Goal: Find specific page/section: Find specific page/section

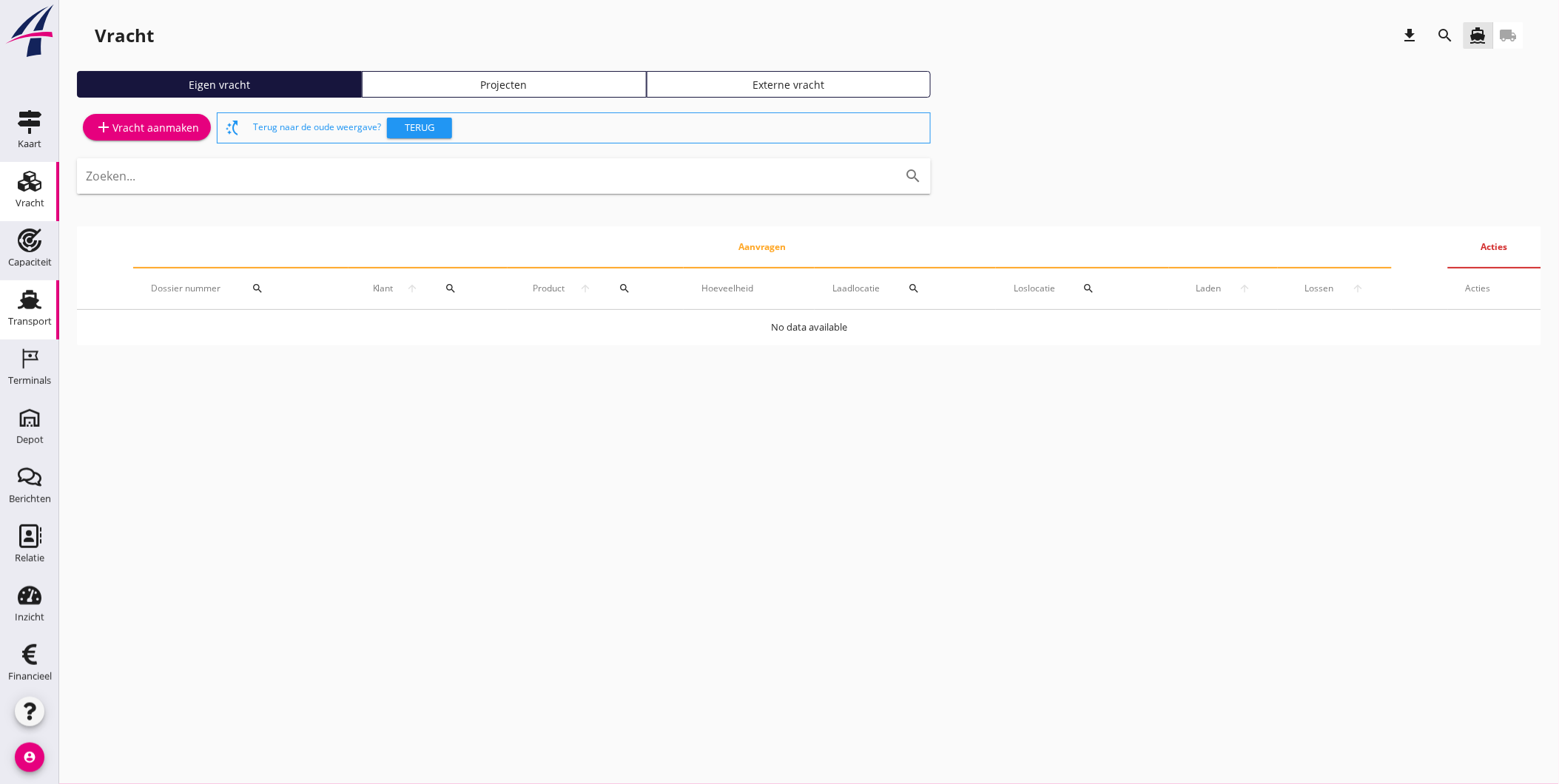
click at [32, 314] on div "Transport" at bounding box center [30, 322] width 44 height 21
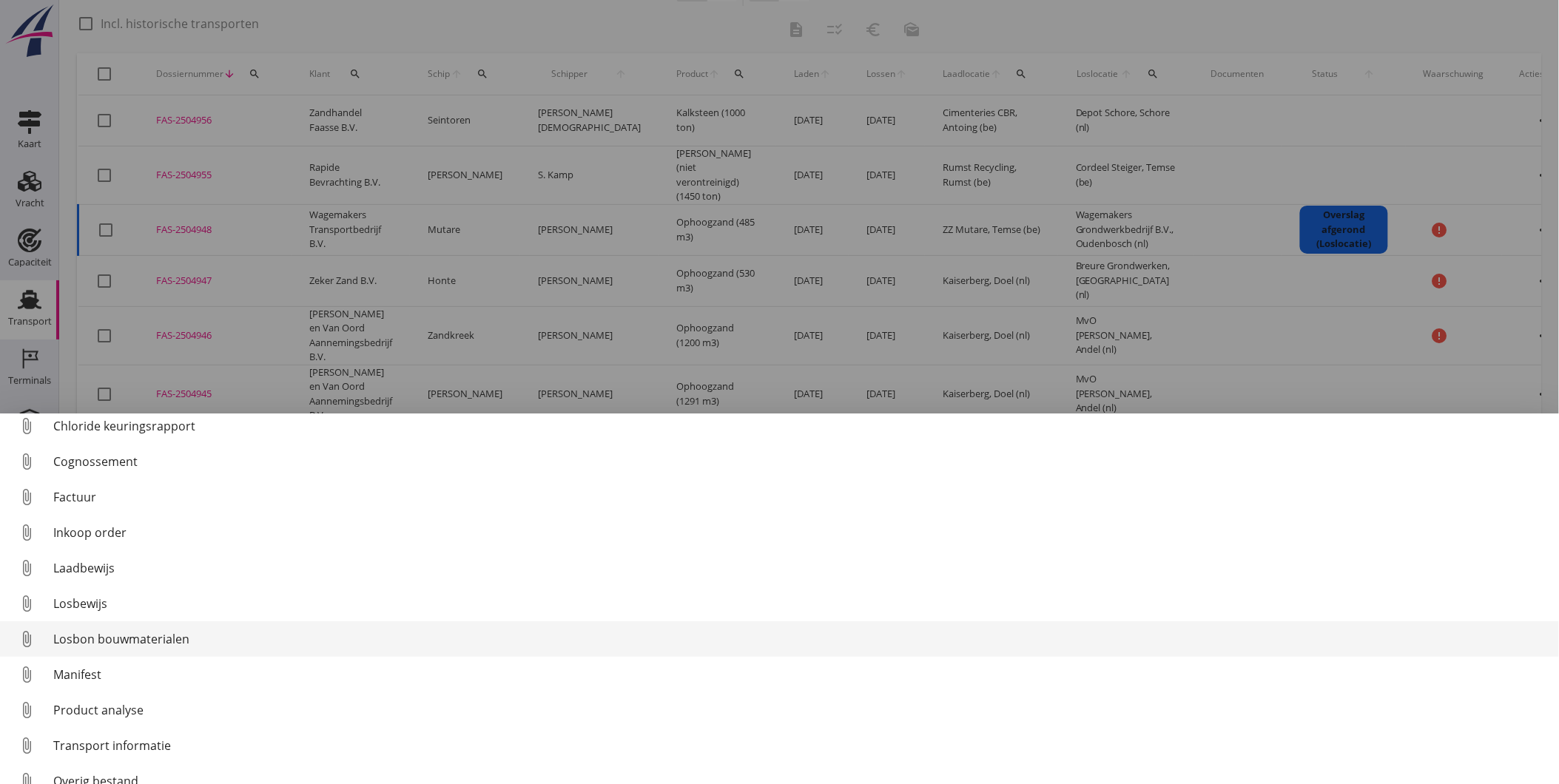
scroll to position [68, 0]
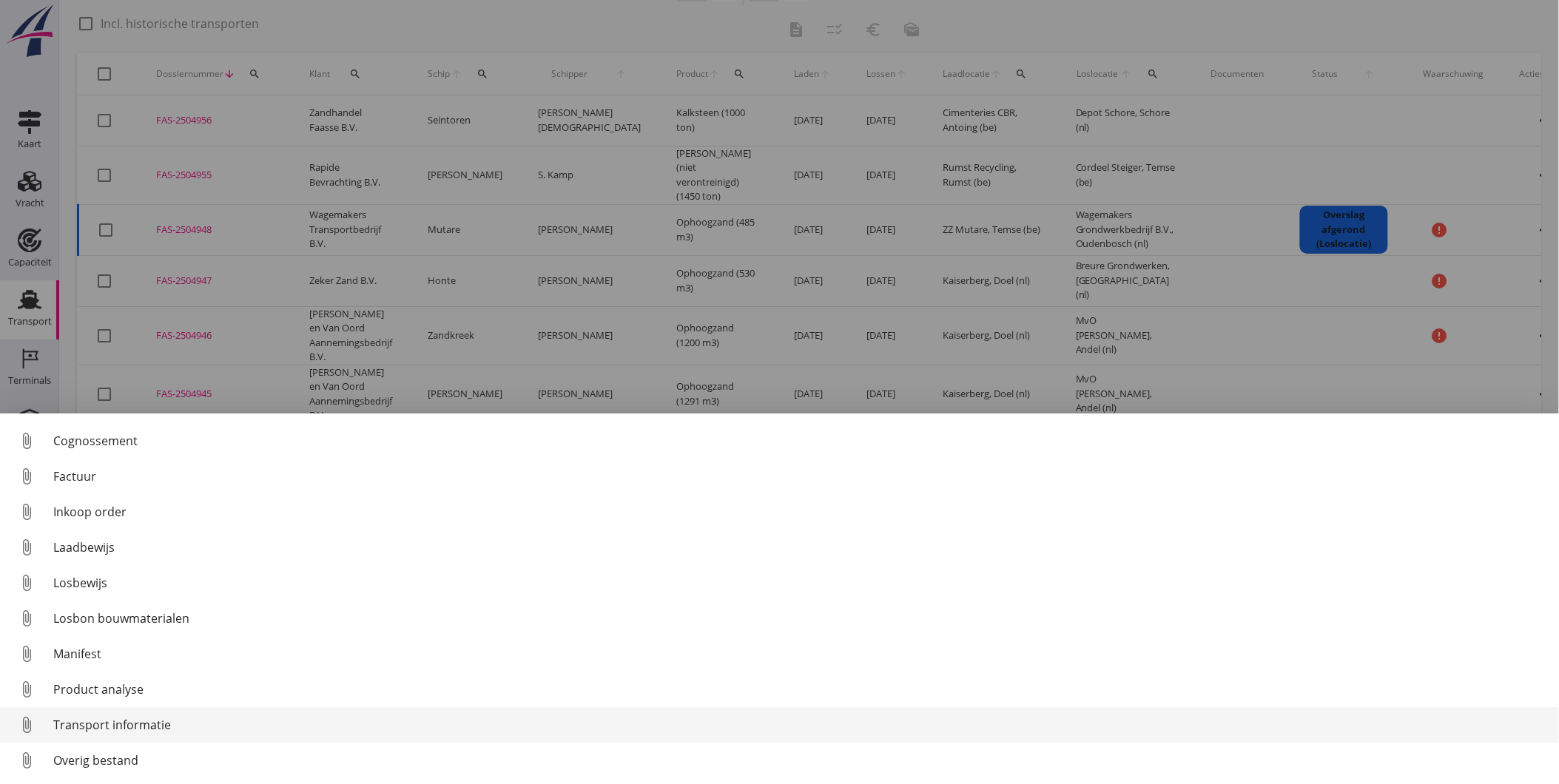
click at [123, 734] on link "attach_file Transport informatie" at bounding box center [780, 724] width 1559 height 35
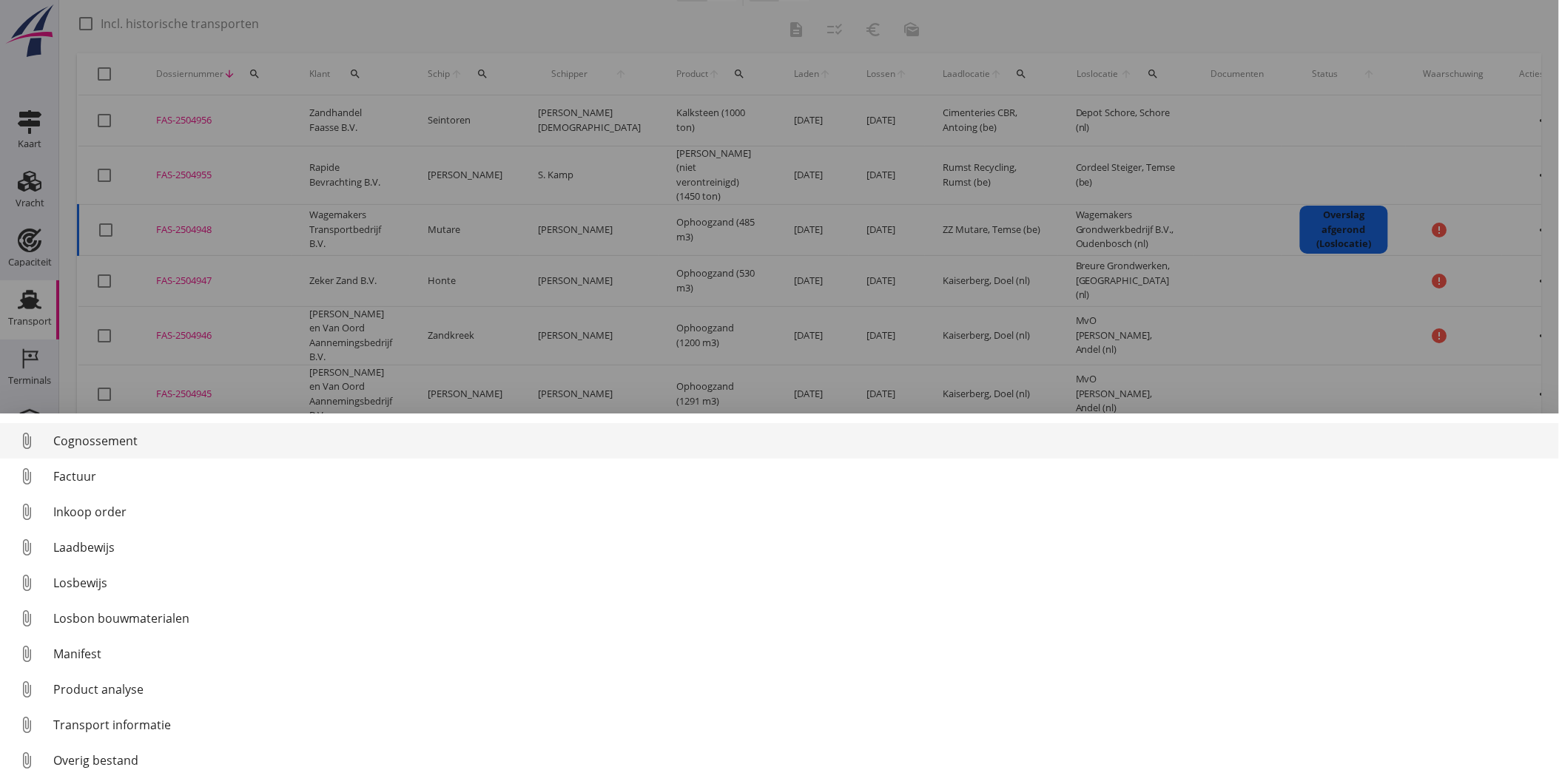
click at [136, 444] on div "Cognossement" at bounding box center [799, 440] width 1493 height 18
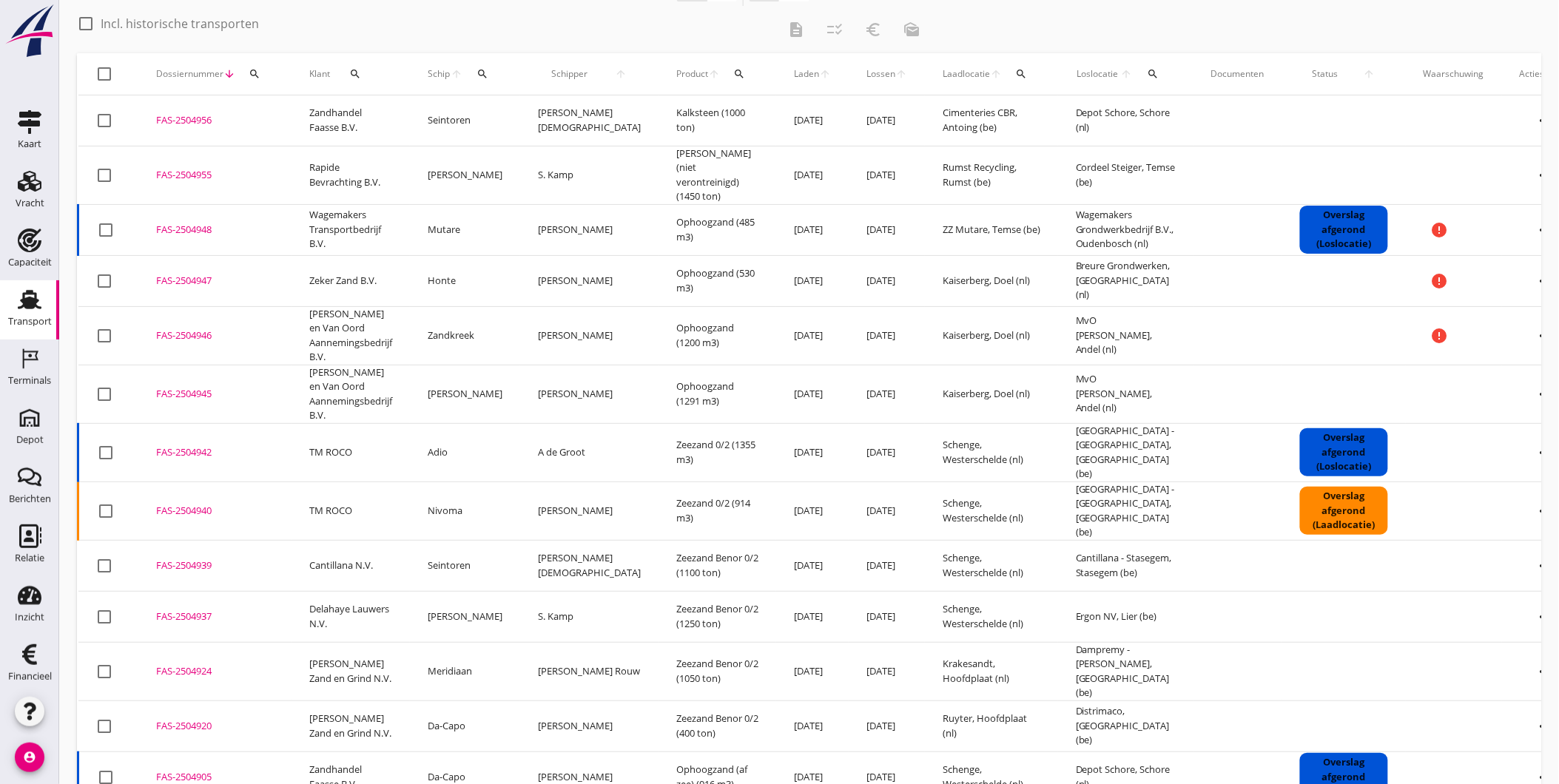
drag, startPoint x: 183, startPoint y: 166, endPoint x: 0, endPoint y: 64, distance: 209.5
click at [183, 168] on div "FAS-2504955" at bounding box center [215, 176] width 118 height 15
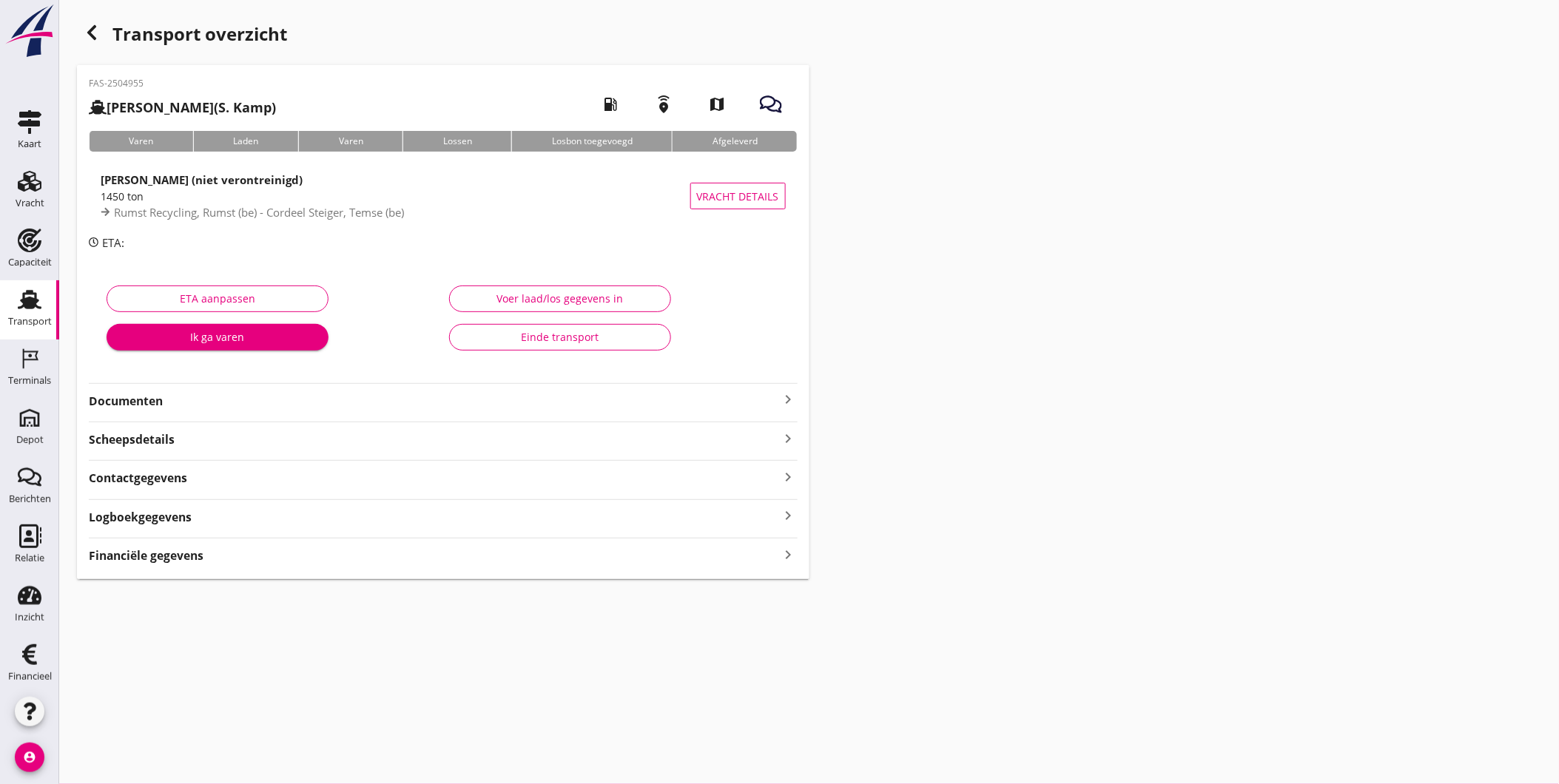
click at [468, 411] on div "FAS-2504955 [PERSON_NAME] (S. Kamp) local_gas_station emergency_share map Varen…" at bounding box center [443, 323] width 733 height 514
click at [466, 398] on strong "Documenten" at bounding box center [435, 401] width 691 height 17
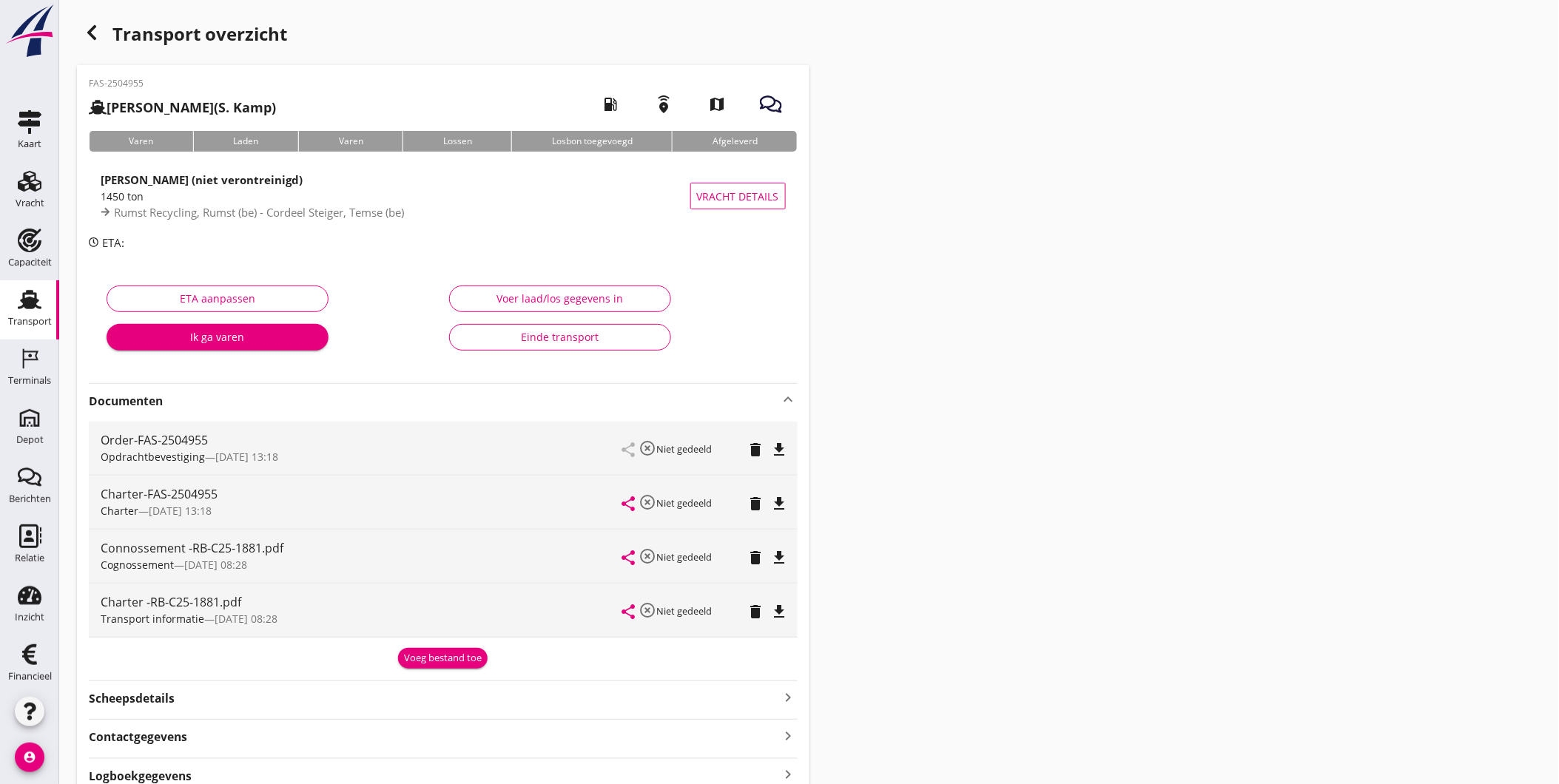
click at [629, 556] on icon "share" at bounding box center [629, 557] width 18 height 18
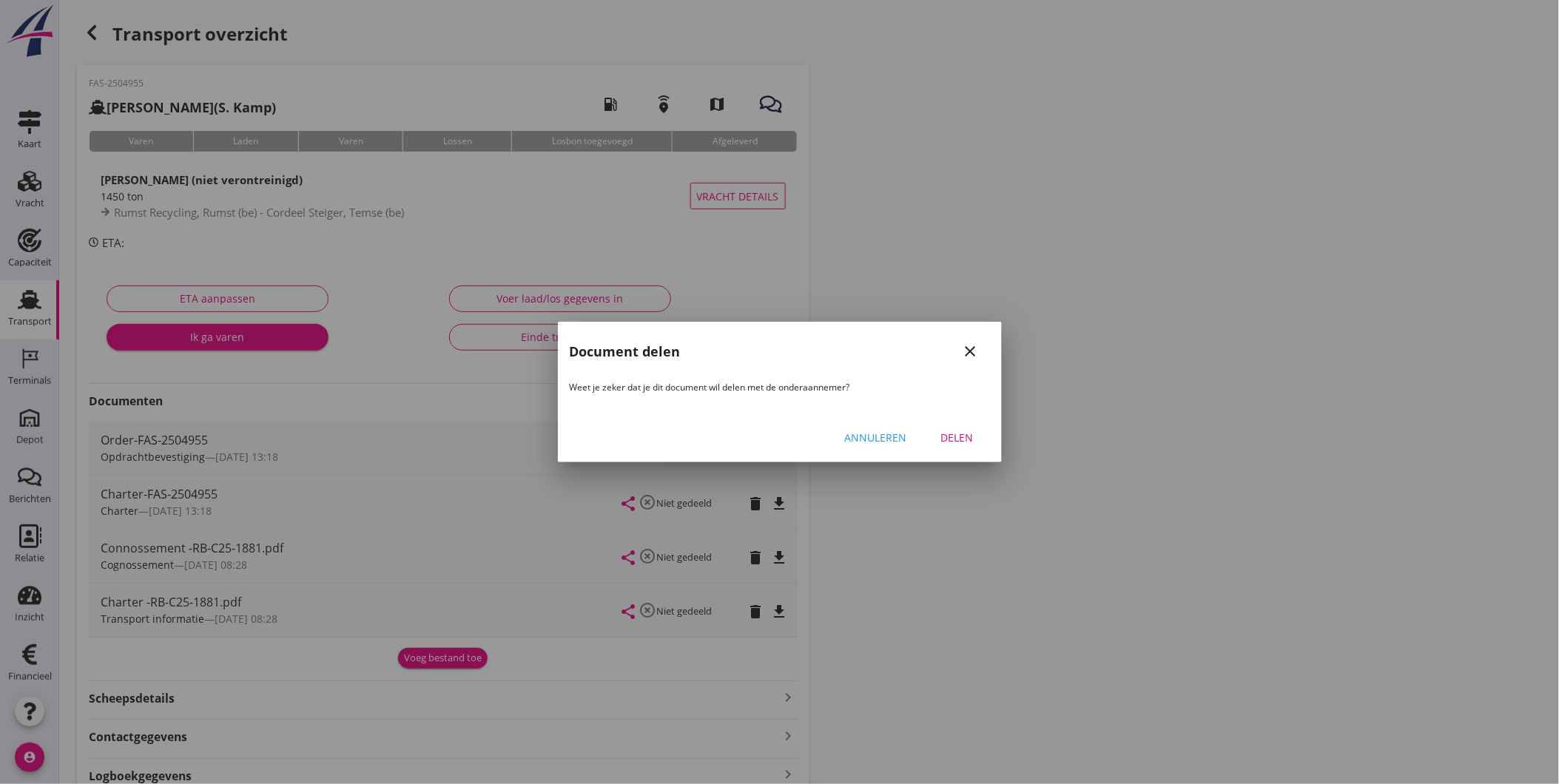
click at [934, 431] on button "Delen" at bounding box center [957, 438] width 66 height 27
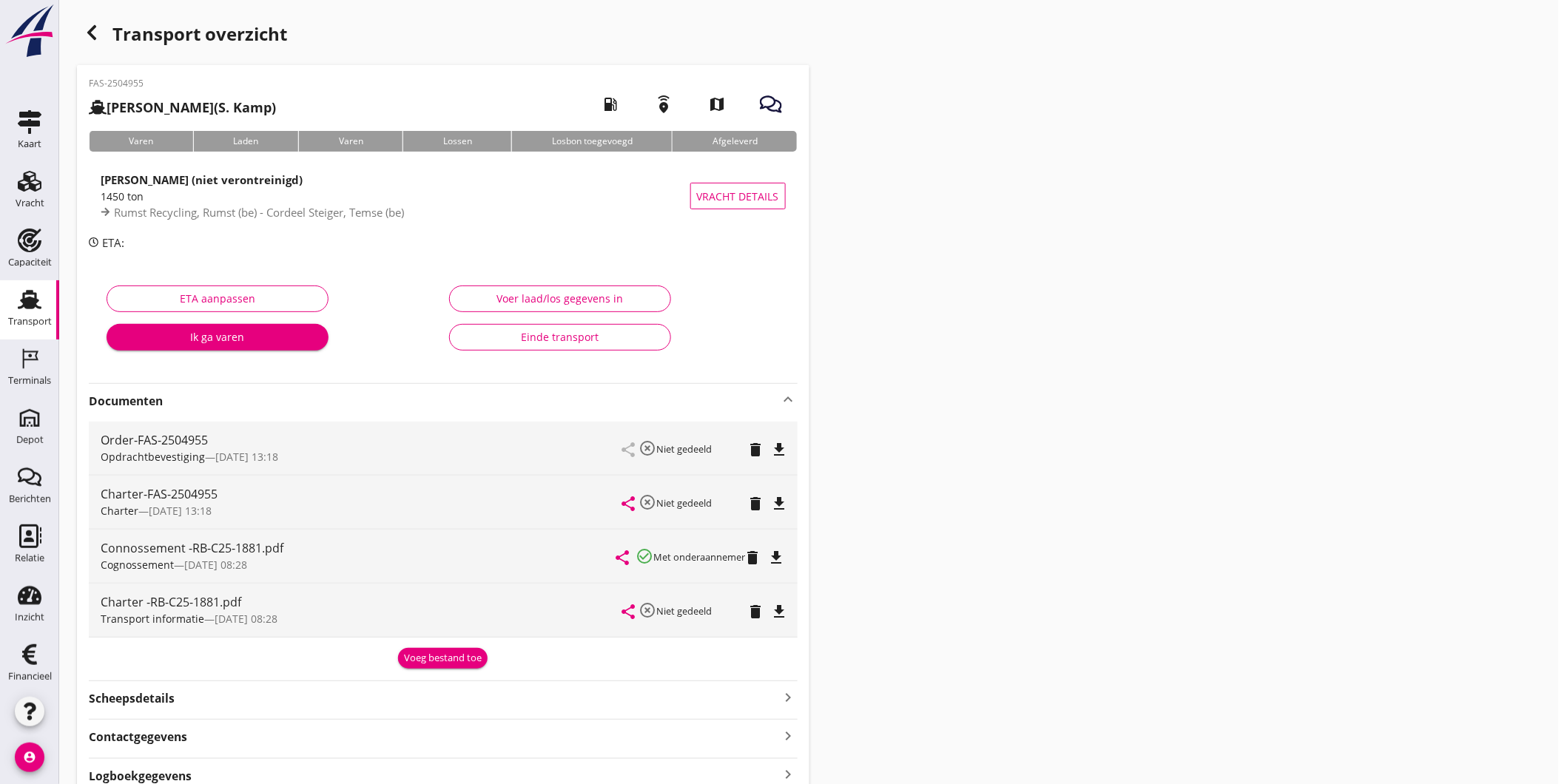
click at [783, 401] on icon "keyboard_arrow_up" at bounding box center [788, 399] width 18 height 18
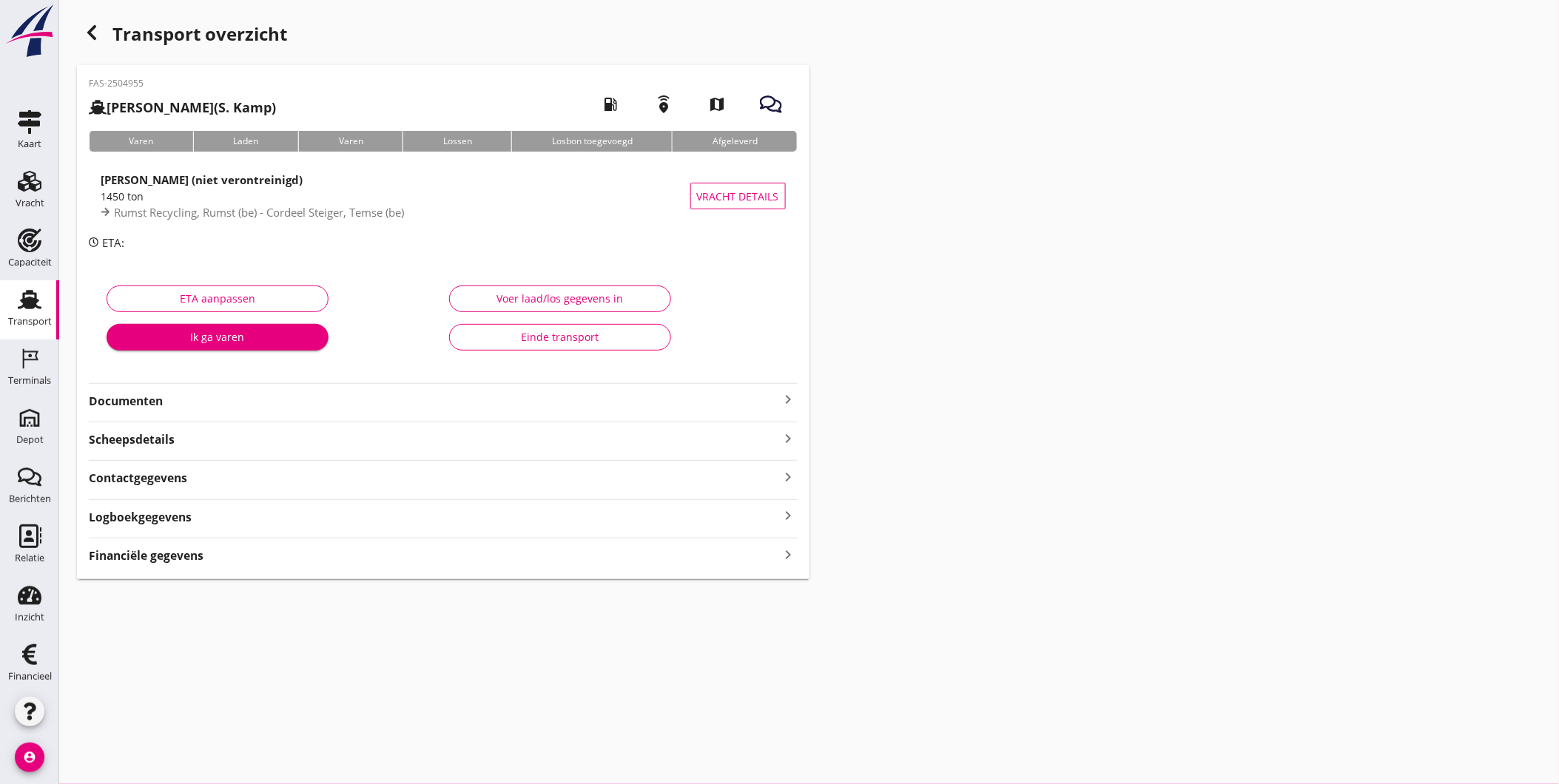
click at [20, 318] on div "Transport" at bounding box center [30, 322] width 44 height 9
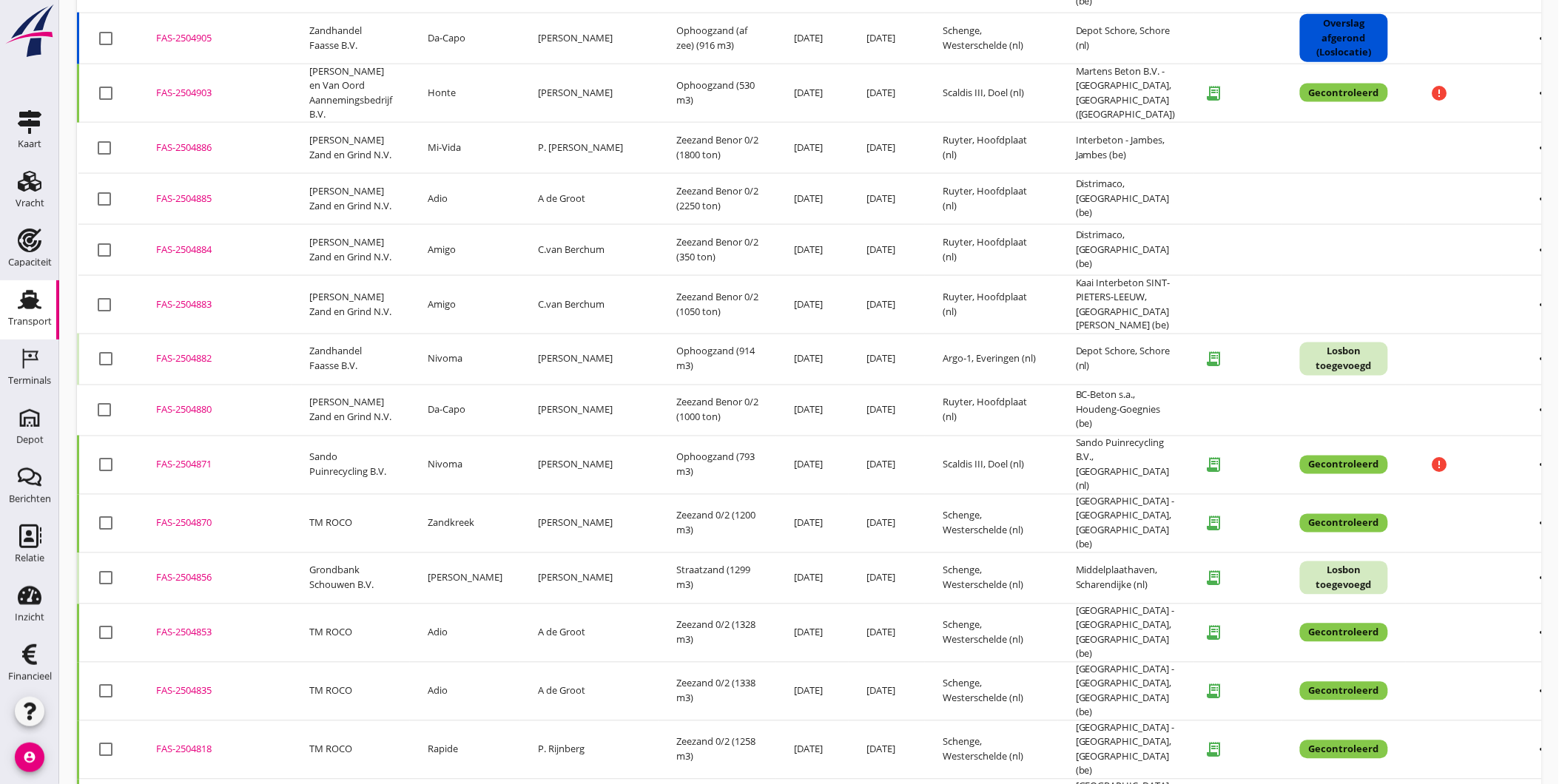
scroll to position [768, 0]
